Goal: Information Seeking & Learning: Find specific fact

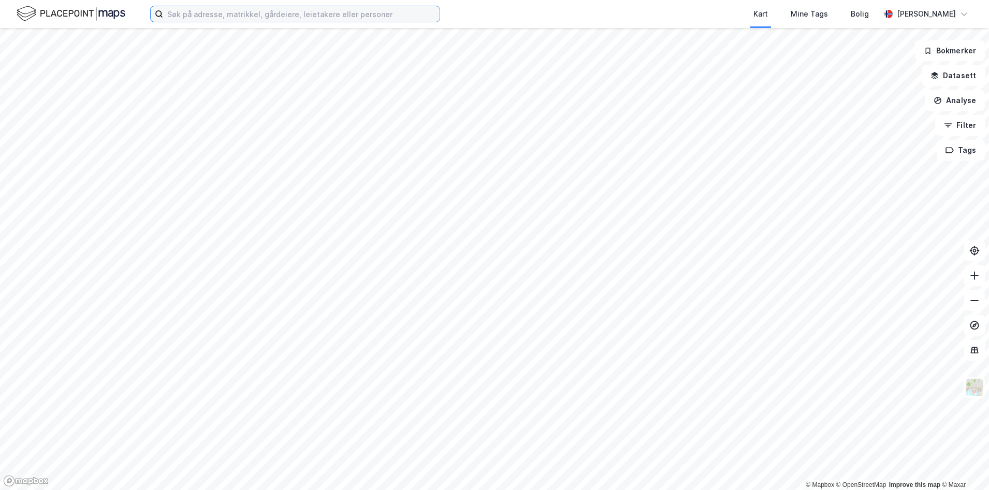
click at [188, 18] on input at bounding box center [301, 14] width 276 height 16
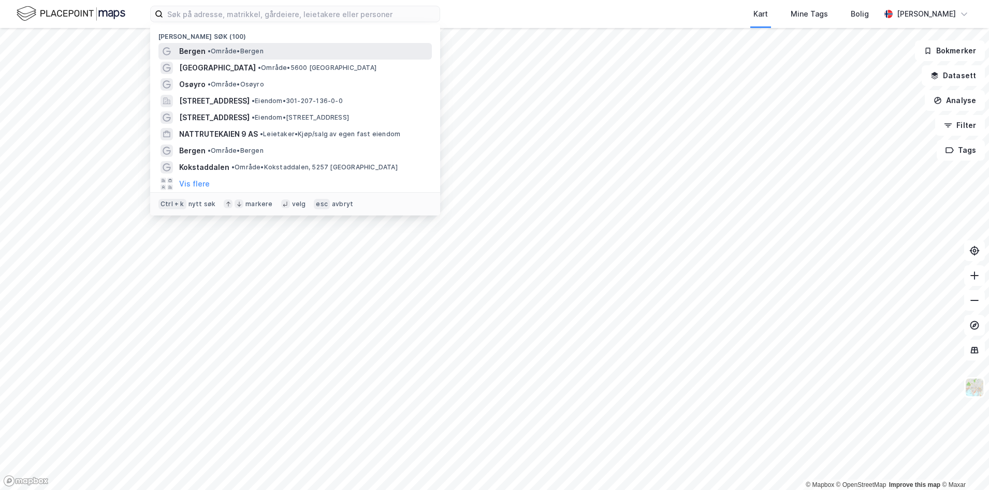
click at [210, 52] on span "•" at bounding box center [209, 51] width 3 height 8
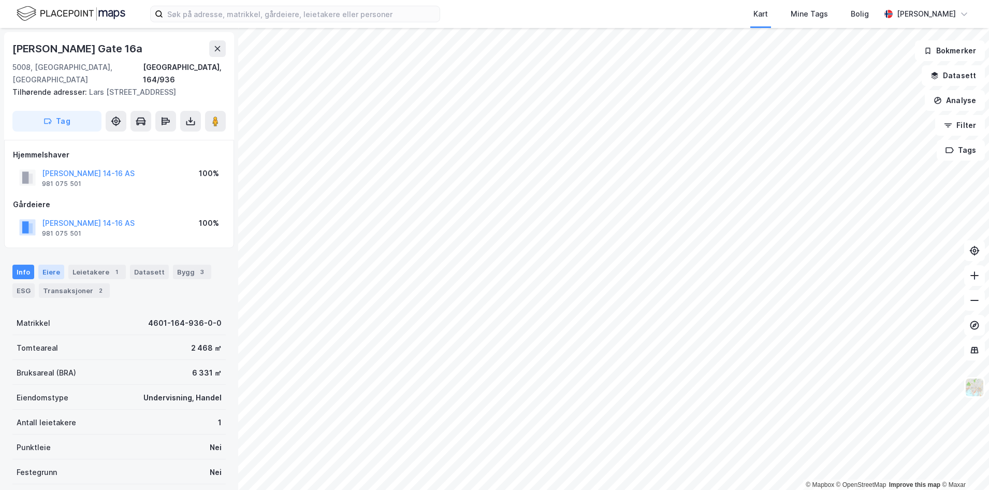
click at [42, 275] on div "Eiere" at bounding box center [51, 271] width 26 height 14
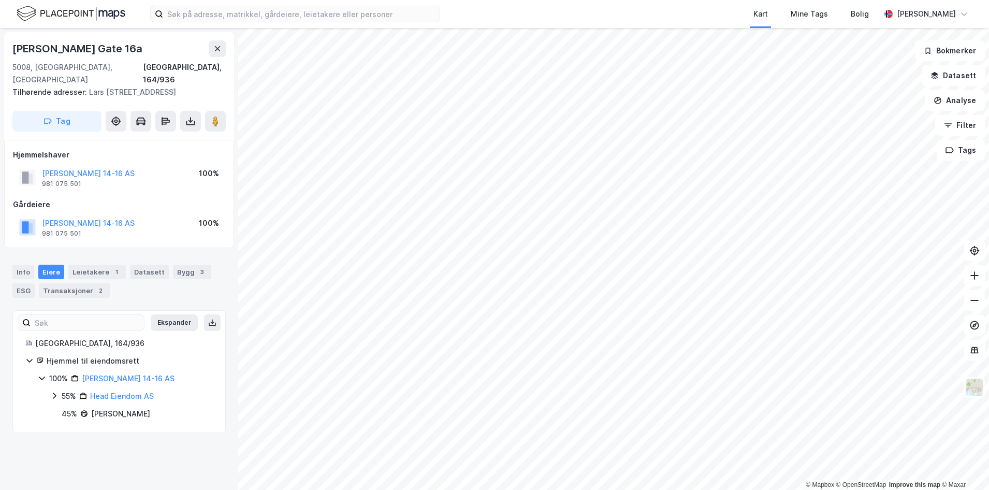
click at [130, 444] on div "[PERSON_NAME] [STREET_ADDRESS], 164/936 Tilhørende adresser: [PERSON_NAME][GEOG…" at bounding box center [119, 259] width 238 height 462
